Goal: Task Accomplishment & Management: Complete application form

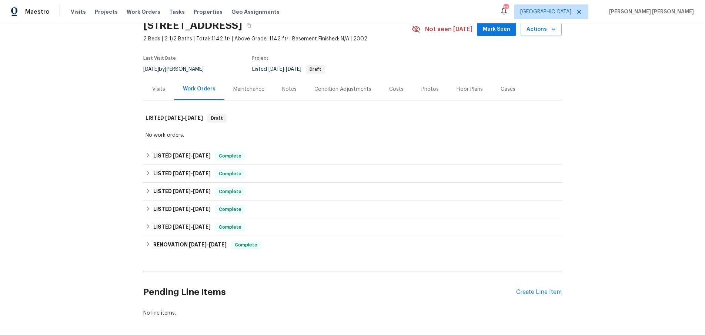
scroll to position [66, 0]
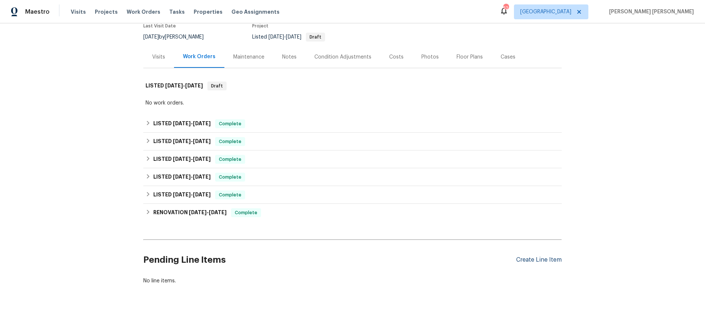
click at [549, 262] on div "Create Line Item" at bounding box center [539, 259] width 46 height 7
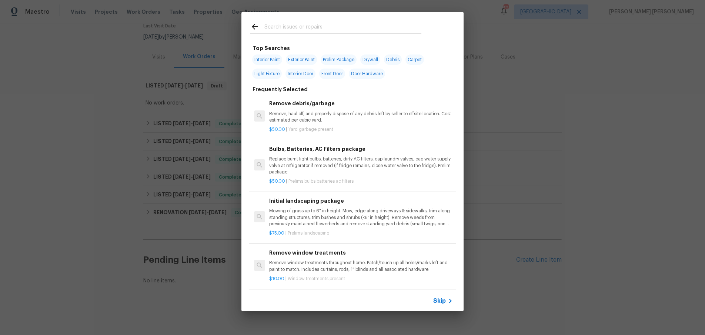
click at [443, 300] on span "Skip" at bounding box center [439, 300] width 13 height 7
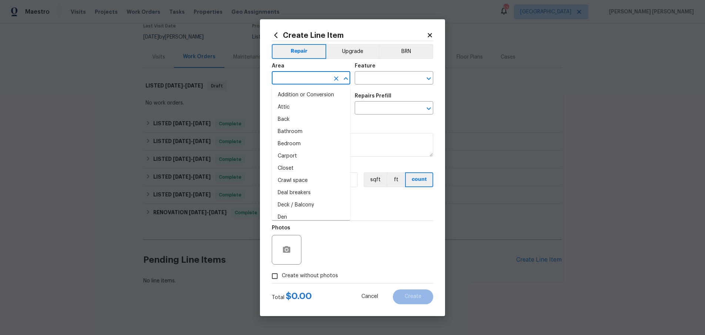
click at [311, 80] on input "text" at bounding box center [301, 78] width 58 height 11
drag, startPoint x: 298, startPoint y: 93, endPoint x: 332, endPoint y: 87, distance: 35.3
click at [302, 91] on li "Roof" at bounding box center [311, 95] width 78 height 12
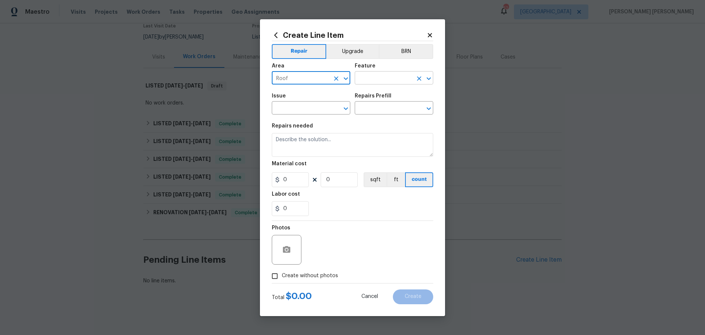
type input "Roof"
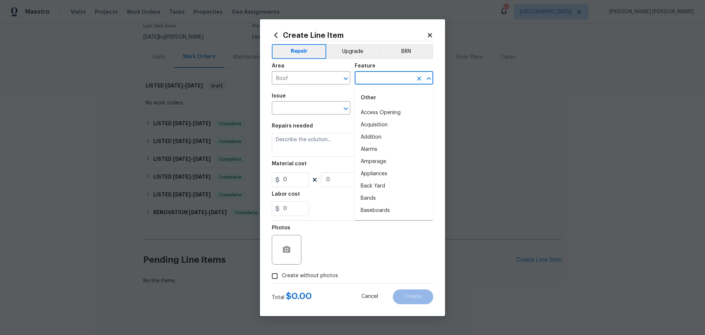
click at [389, 79] on input "text" at bounding box center [383, 78] width 58 height 11
click at [367, 125] on li "Roof" at bounding box center [393, 125] width 78 height 12
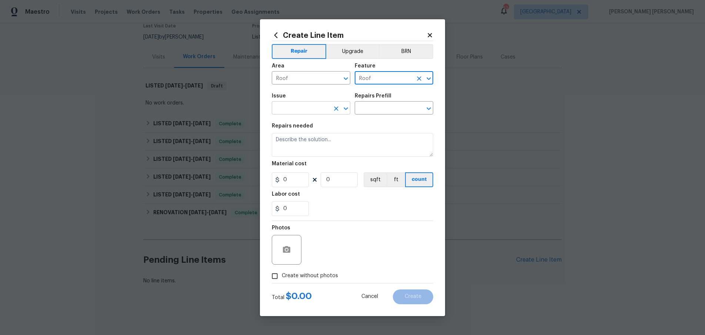
type input "Roof"
click at [305, 108] on input "text" at bounding box center [301, 108] width 58 height 11
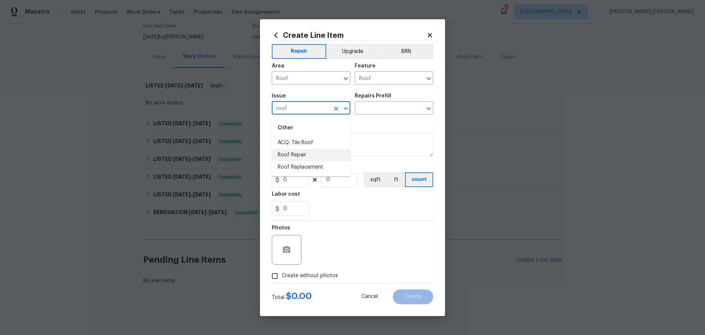
drag, startPoint x: 303, startPoint y: 154, endPoint x: 311, endPoint y: 151, distance: 8.5
click at [303, 154] on li "Roof Repair" at bounding box center [311, 155] width 78 height 12
type input "Roof Repair"
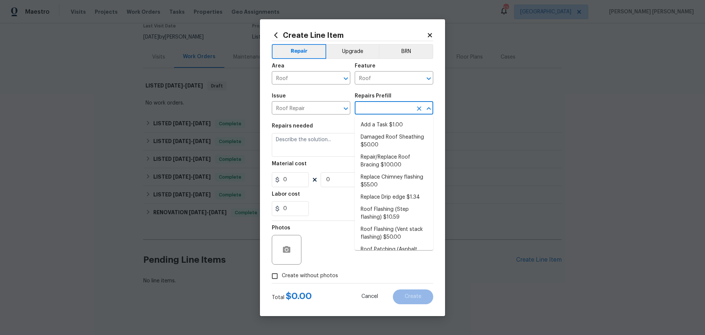
click at [382, 106] on input "text" at bounding box center [383, 108] width 58 height 11
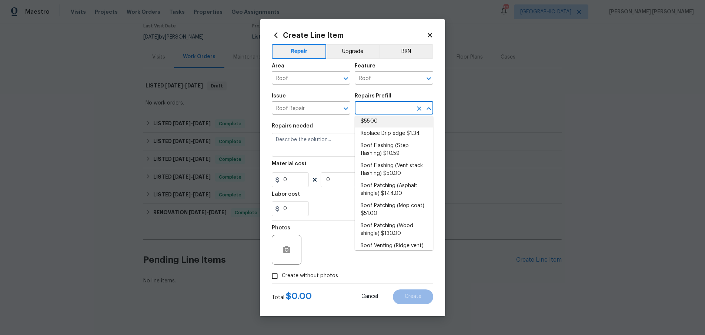
scroll to position [76, 0]
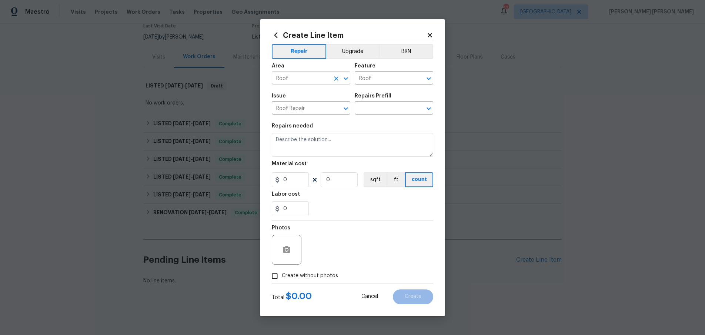
click at [320, 80] on input "Roof" at bounding box center [301, 78] width 58 height 11
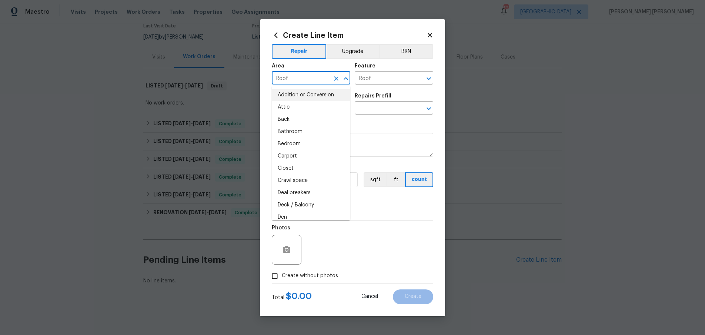
click at [320, 80] on input "Roof" at bounding box center [301, 78] width 58 height 11
click at [302, 128] on li "HVAC" at bounding box center [311, 131] width 78 height 12
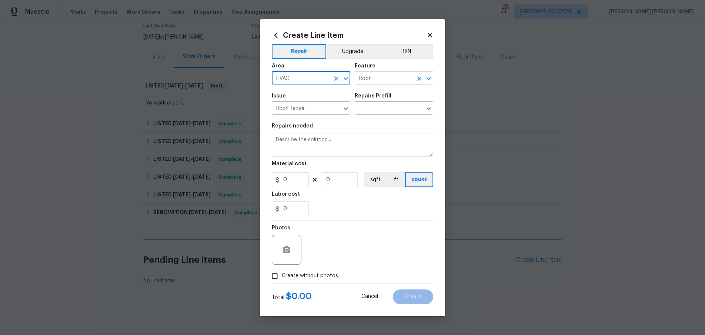
type input "HVAC"
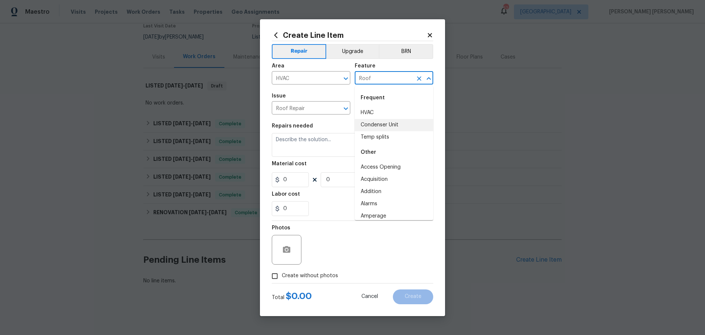
click at [384, 76] on input "Roof" at bounding box center [383, 78] width 58 height 11
click at [377, 114] on li "HVAC" at bounding box center [393, 113] width 78 height 12
type input "HVAC"
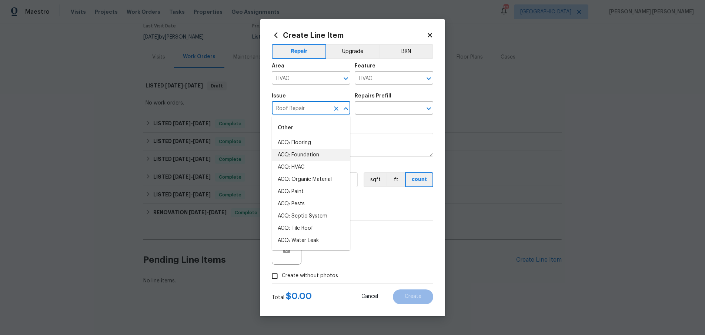
click at [299, 109] on input "Roof Repair" at bounding box center [301, 108] width 58 height 11
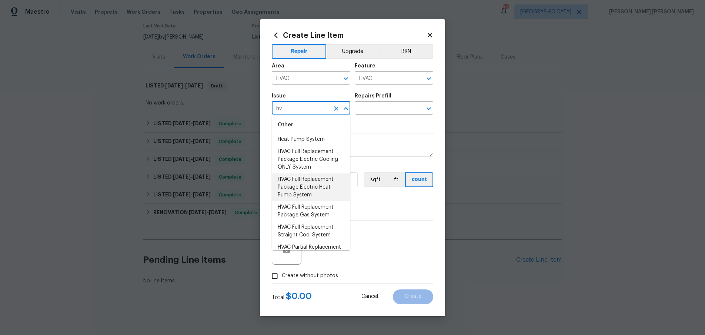
scroll to position [0, 0]
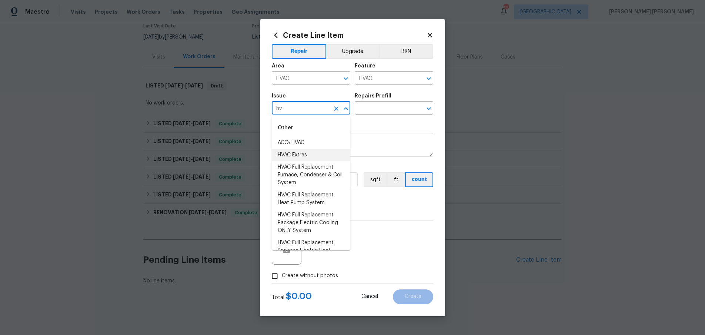
click at [299, 151] on li "HVAC Extras" at bounding box center [311, 155] width 78 height 12
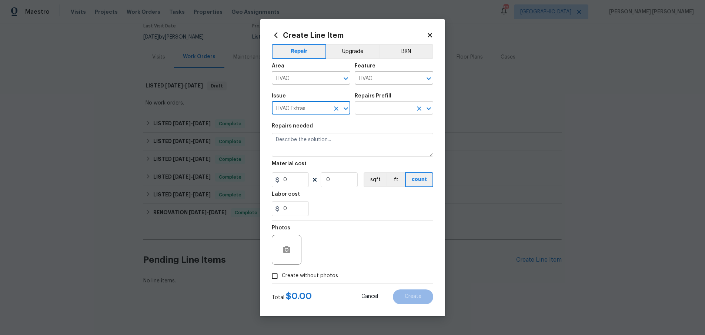
type input "HVAC Extras"
click at [382, 104] on input "text" at bounding box center [383, 108] width 58 height 11
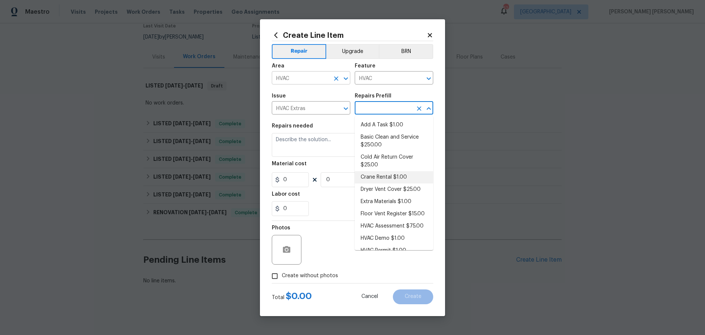
click at [324, 76] on input "HVAC" at bounding box center [301, 78] width 58 height 11
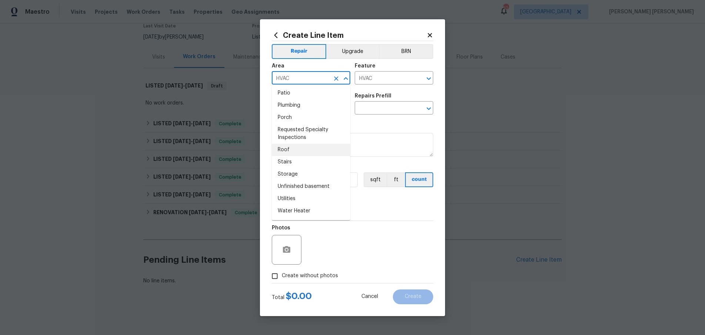
scroll to position [450, 0]
click at [306, 123] on li "Plumbing" at bounding box center [311, 121] width 78 height 12
type input "Plumbing"
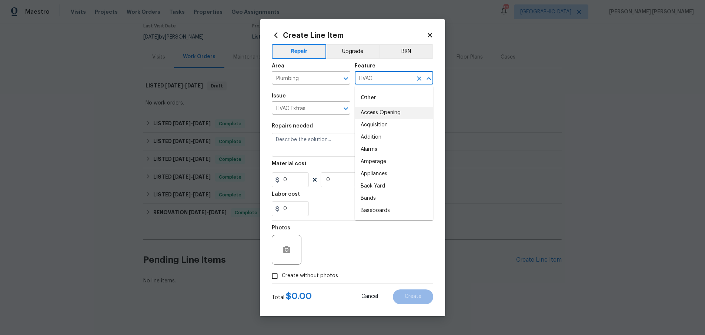
click at [391, 80] on input "HVAC" at bounding box center [383, 78] width 58 height 11
click at [388, 168] on li "Gas" at bounding box center [393, 173] width 78 height 12
type input "Gas"
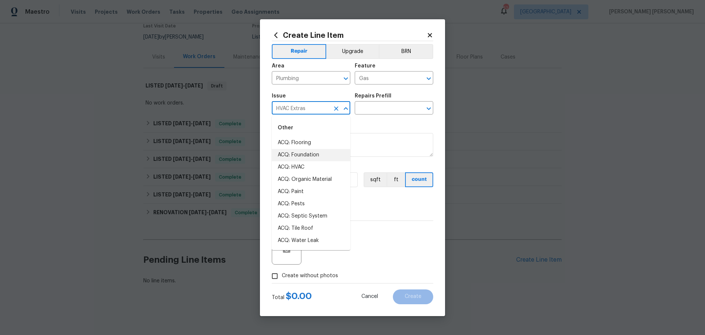
drag, startPoint x: 317, startPoint y: 107, endPoint x: 323, endPoint y: 104, distance: 7.0
click at [322, 105] on input "HVAC Extras" at bounding box center [301, 108] width 58 height 11
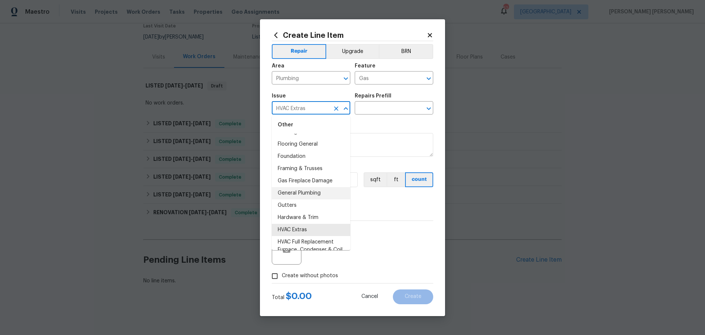
click at [312, 192] on li "General Plumbing" at bounding box center [311, 193] width 78 height 12
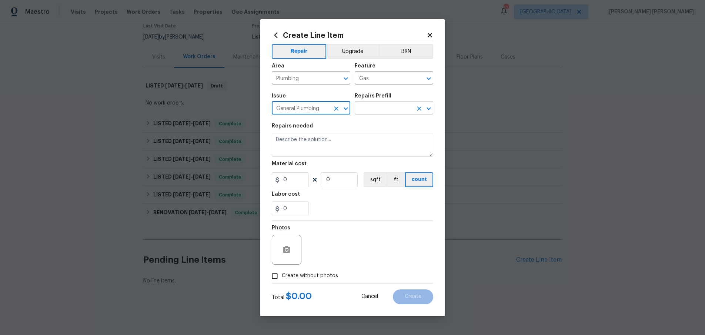
click at [394, 109] on input "text" at bounding box center [383, 108] width 58 height 11
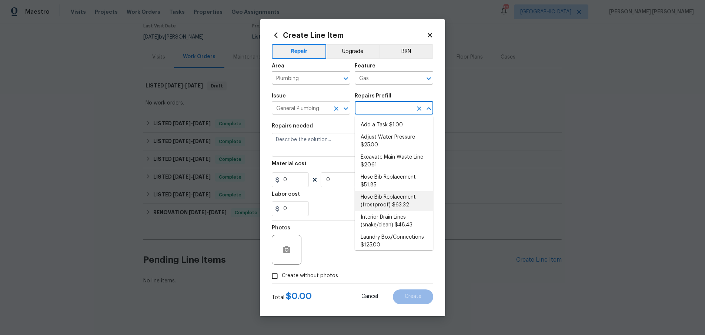
click at [316, 110] on input "General Plumbing" at bounding box center [301, 108] width 58 height 11
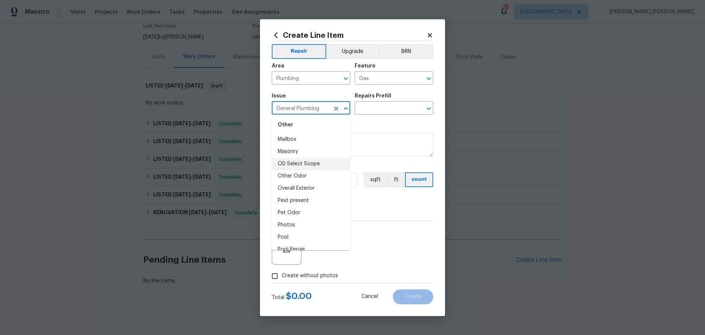
scroll to position [1145, 0]
click at [295, 166] on li "Other Odor" at bounding box center [311, 171] width 78 height 12
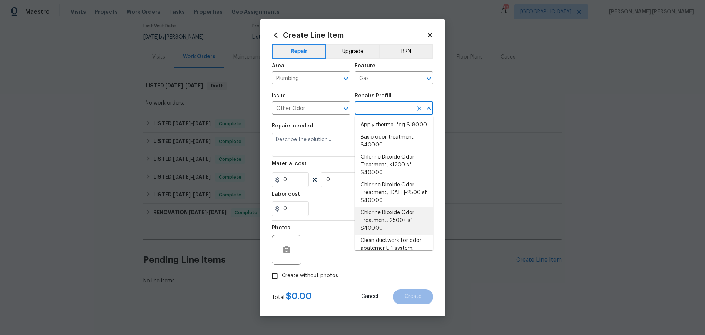
click at [364, 106] on input "text" at bounding box center [383, 108] width 58 height 11
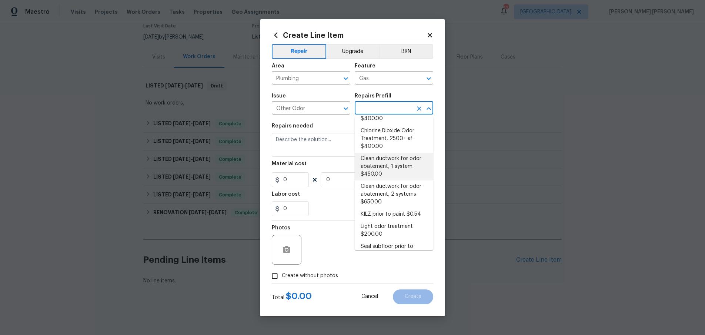
scroll to position [115, 0]
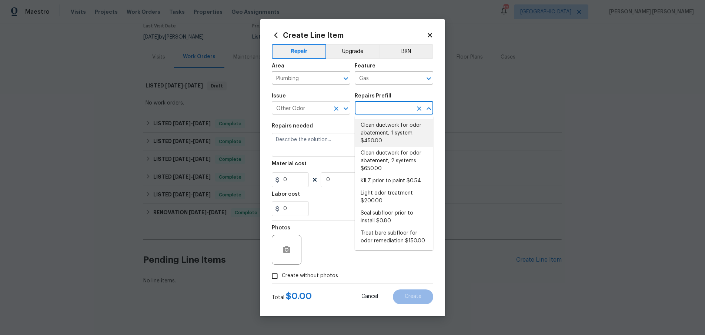
click at [324, 108] on input "Other Odor" at bounding box center [301, 108] width 58 height 11
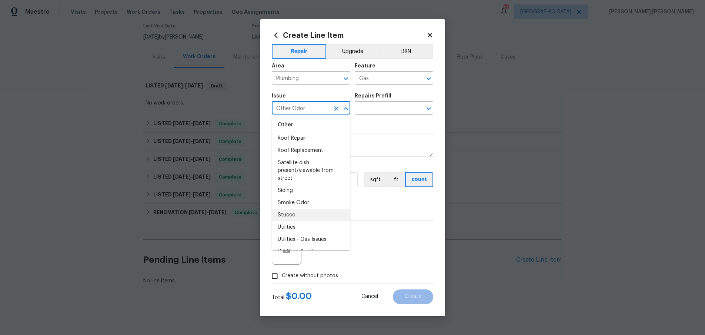
scroll to position [1283, 0]
click at [312, 224] on li "Utilities" at bounding box center [311, 219] width 78 height 12
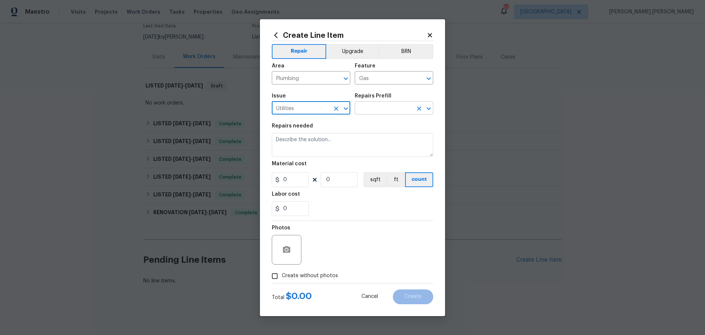
click at [387, 108] on input "text" at bounding box center [383, 108] width 58 height 11
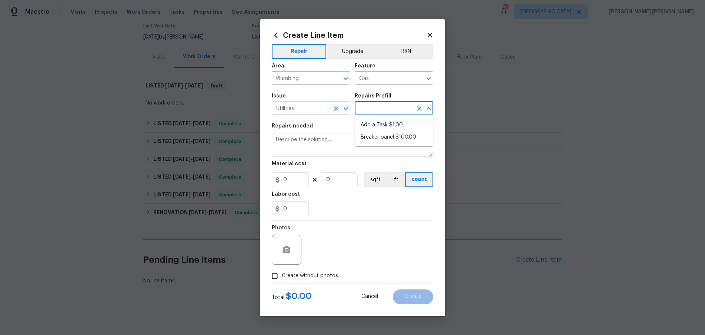
click at [323, 108] on input "Utilities" at bounding box center [301, 108] width 58 height 11
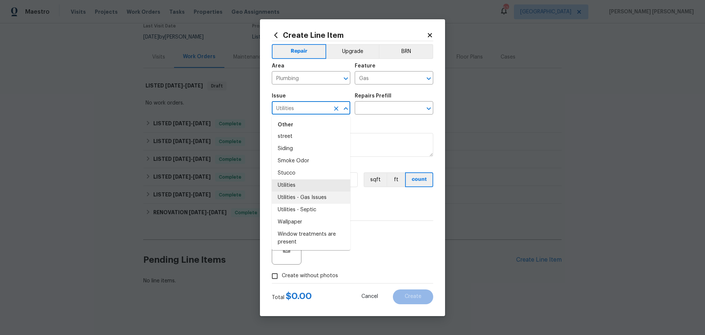
scroll to position [1319, 0]
drag, startPoint x: 323, startPoint y: 198, endPoint x: 405, endPoint y: 181, distance: 83.6
click at [323, 198] on li "Utilities - Gas Issues" at bounding box center [311, 196] width 78 height 12
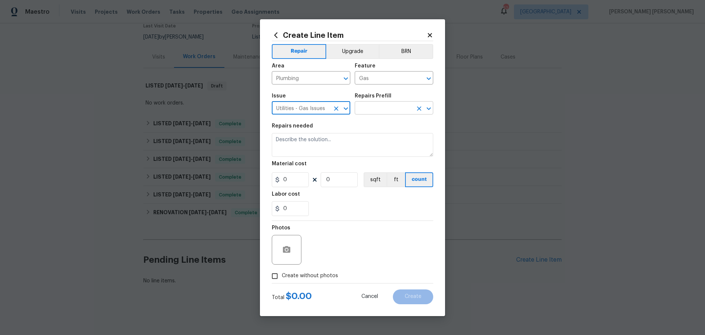
click at [396, 106] on input "text" at bounding box center [383, 108] width 58 height 11
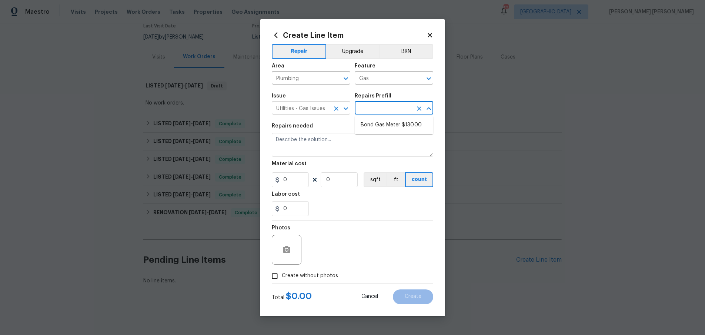
click at [312, 105] on input "Utilities - Gas Issues" at bounding box center [301, 108] width 58 height 11
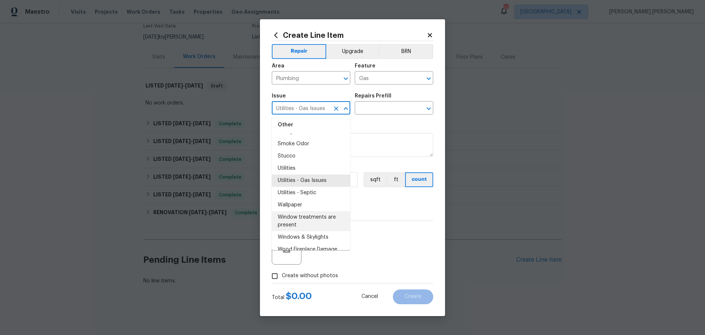
scroll to position [1332, 0]
click at [301, 170] on li "Utilities" at bounding box center [311, 171] width 78 height 12
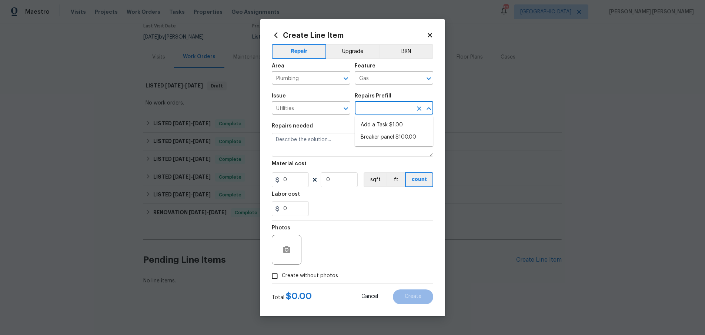
click at [375, 108] on input "text" at bounding box center [383, 108] width 58 height 11
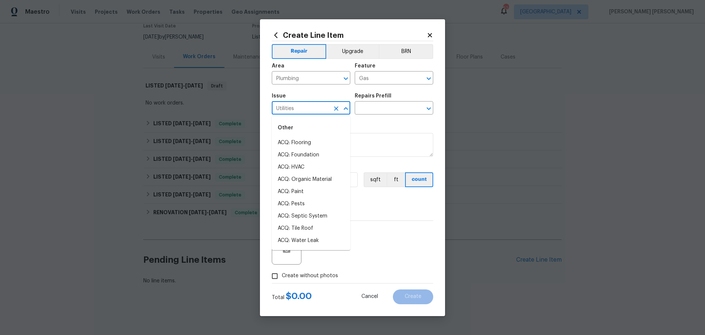
click at [303, 104] on input "Utilities" at bounding box center [301, 108] width 58 height 11
click at [372, 105] on input "text" at bounding box center [383, 108] width 58 height 11
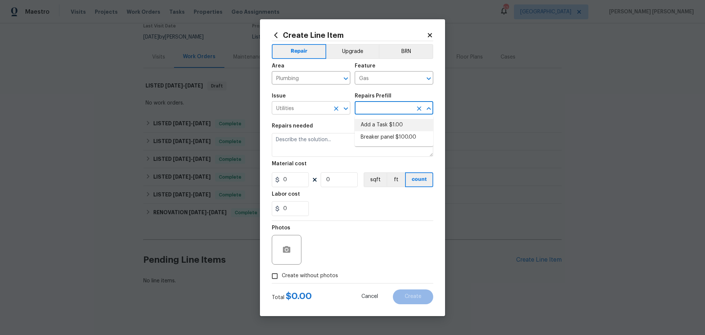
click at [316, 107] on input "Utilities" at bounding box center [301, 108] width 58 height 11
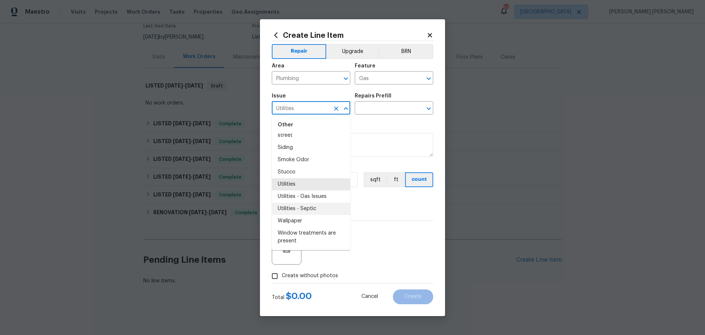
scroll to position [1318, 0]
click at [315, 196] on li "Utilities - Gas Issues" at bounding box center [311, 197] width 78 height 12
type input "Utilities - Gas Issues"
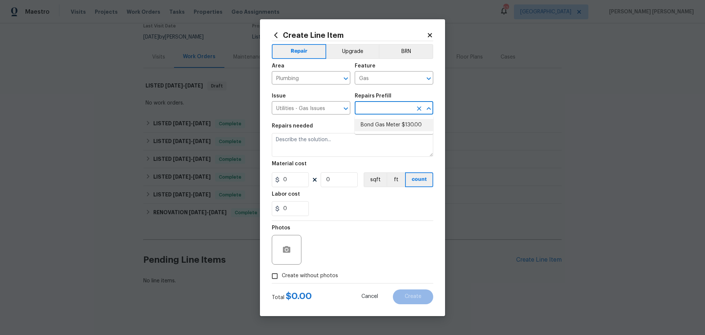
click at [381, 111] on input "text" at bounding box center [383, 108] width 58 height 11
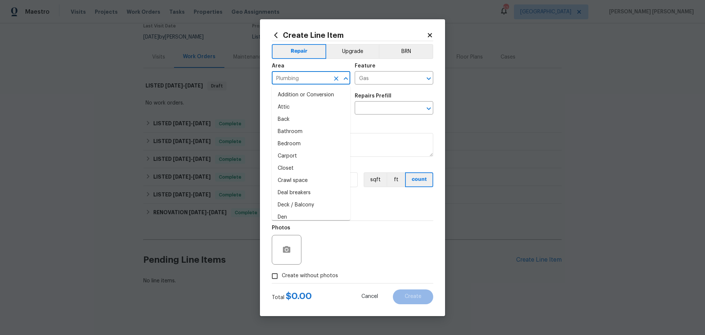
click at [316, 80] on input "Plumbing" at bounding box center [301, 78] width 58 height 11
